Goal: Information Seeking & Learning: Learn about a topic

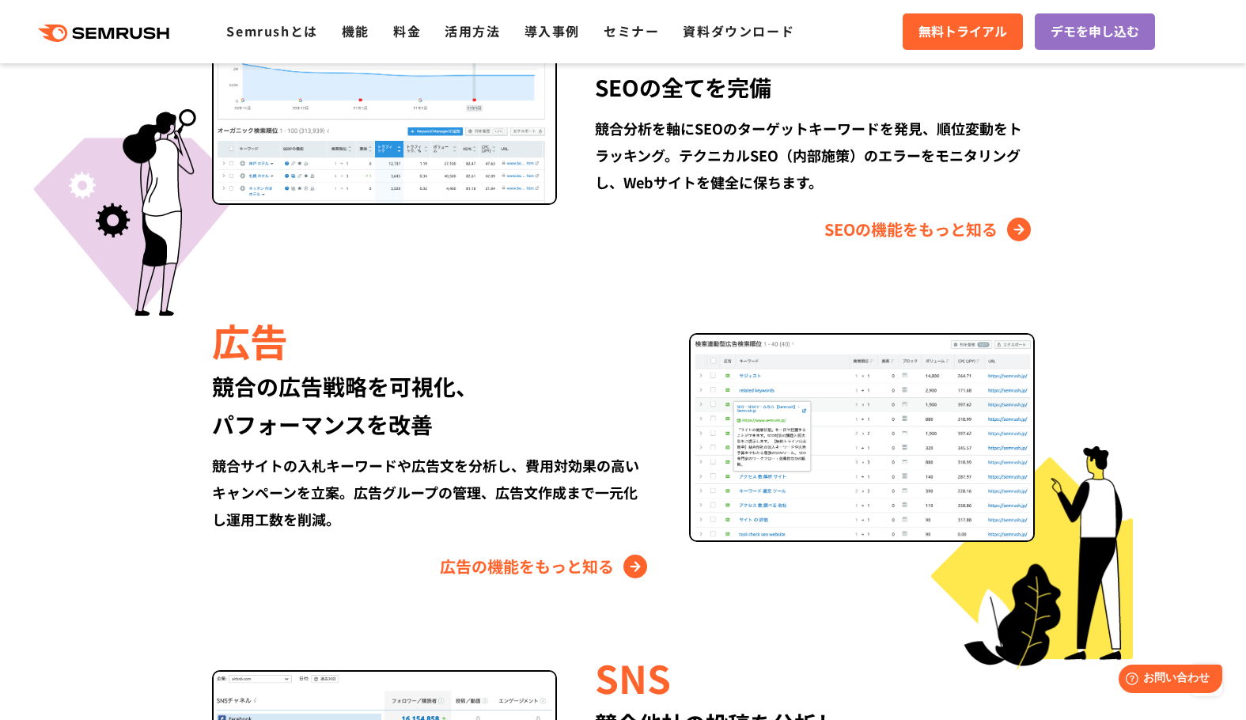
scroll to position [1635, 0]
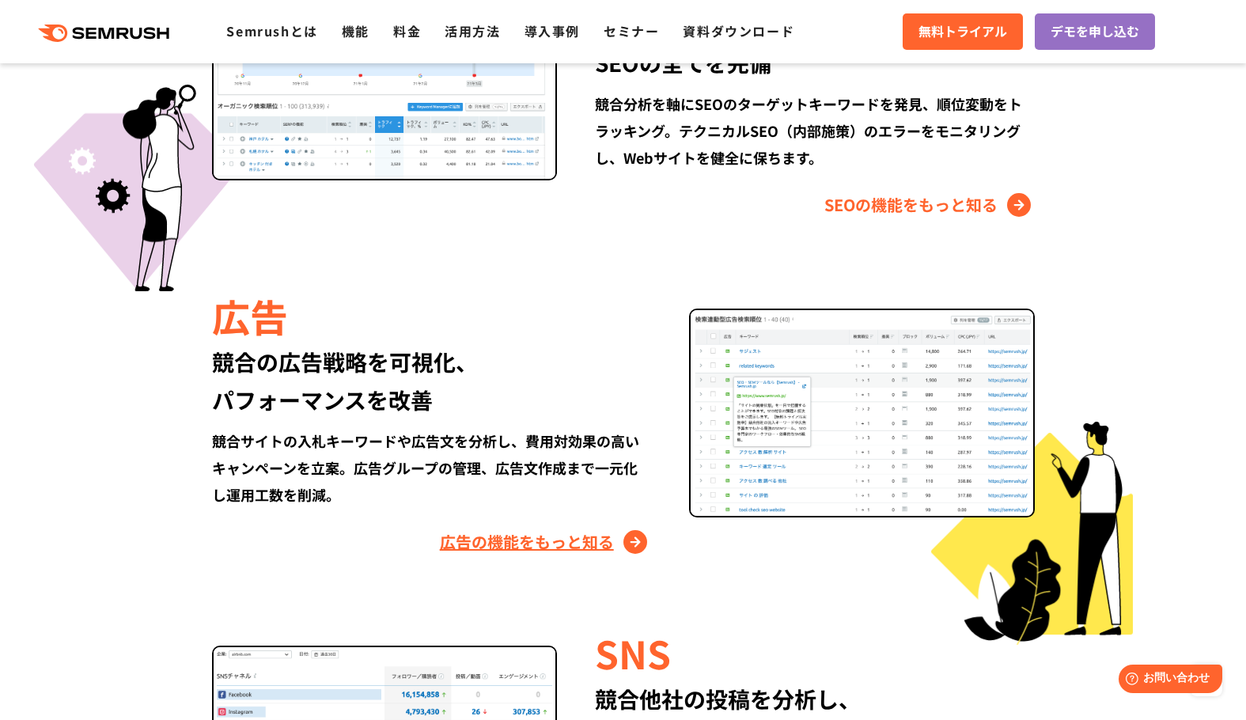
click at [554, 539] on link "広告の機能をもっと知る" at bounding box center [545, 541] width 211 height 25
